Goal: Entertainment & Leisure: Consume media (video, audio)

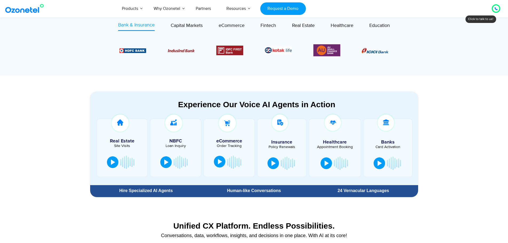
scroll to position [174, 0]
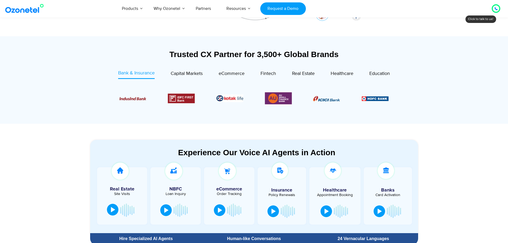
click at [112, 211] on div at bounding box center [113, 209] width 4 height 5
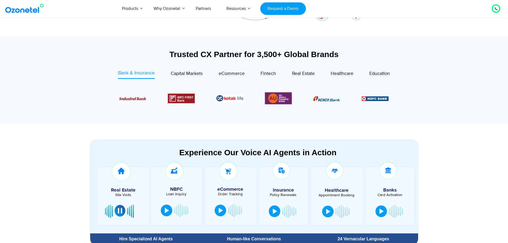
click at [119, 212] on div at bounding box center [120, 210] width 4 height 5
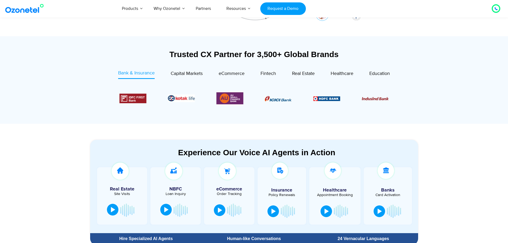
click at [167, 208] on div at bounding box center [166, 209] width 4 height 5
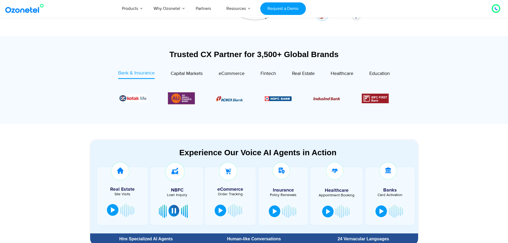
click at [173, 212] on div at bounding box center [174, 210] width 4 height 5
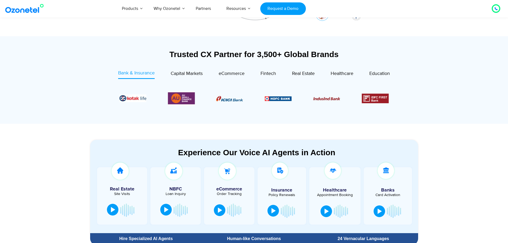
click at [274, 209] on div at bounding box center [274, 210] width 4 height 5
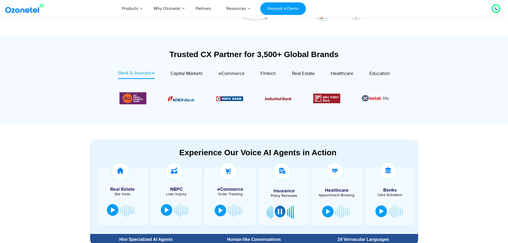
click at [279, 212] on div at bounding box center [280, 211] width 4 height 5
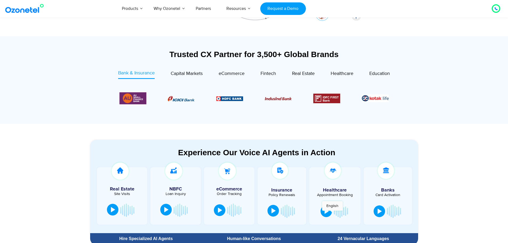
click at [333, 214] on div at bounding box center [335, 211] width 33 height 16
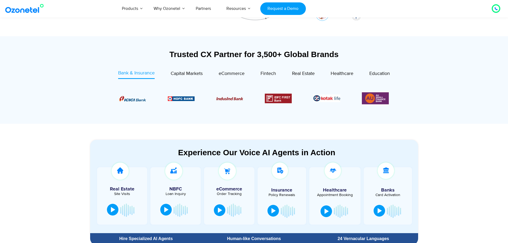
click at [376, 211] on button at bounding box center [379, 211] width 11 height 12
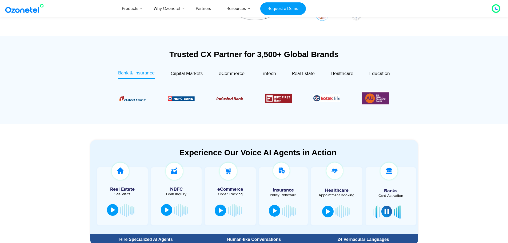
click at [387, 213] on div at bounding box center [387, 211] width 4 height 5
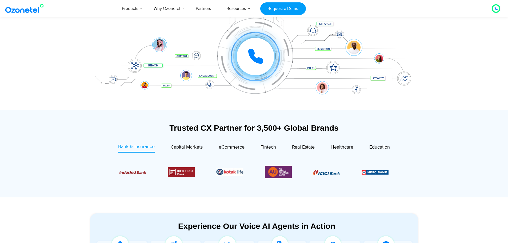
scroll to position [160, 0]
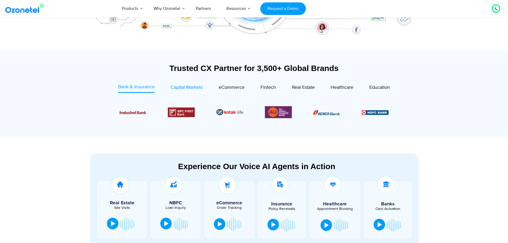
click at [191, 90] on span "Capital Markets" at bounding box center [187, 88] width 32 height 6
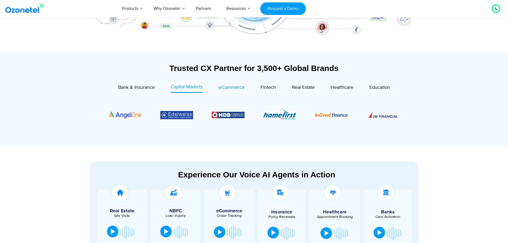
click at [228, 91] on div "eCommerce" at bounding box center [232, 87] width 26 height 7
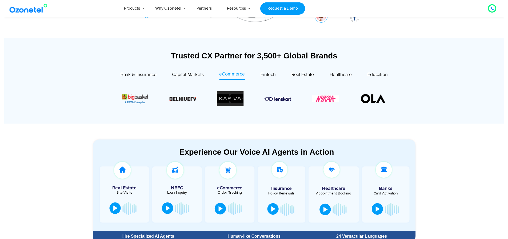
scroll to position [0, 0]
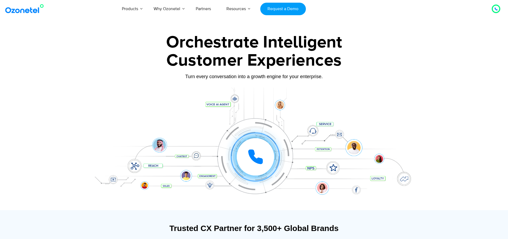
click at [249, 157] on icon at bounding box center [256, 157] width 16 height 16
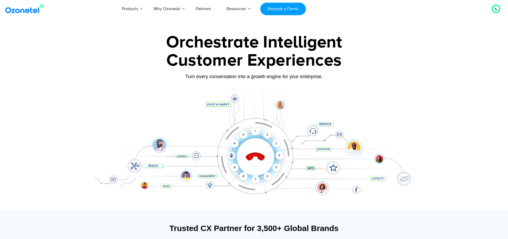
click at [254, 157] on icon at bounding box center [255, 157] width 23 height 23
